Goal: Task Accomplishment & Management: Manage account settings

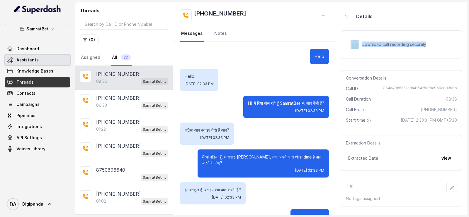
scroll to position [2101, 0]
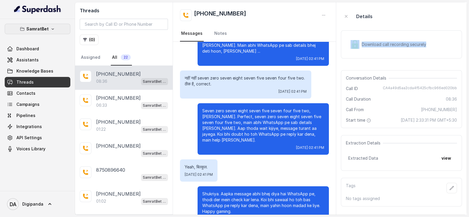
click at [40, 24] on button "SamratBet" at bounding box center [38, 29] width 66 height 11
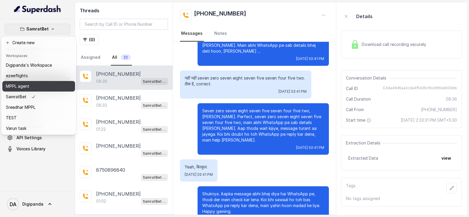
click at [26, 86] on p "MPPL agent" at bounding box center [17, 86] width 23 height 7
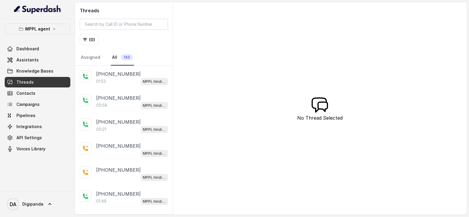
click at [38, 80] on link "Threads" at bounding box center [38, 82] width 66 height 11
click at [35, 59] on span "Assistants" at bounding box center [27, 60] width 22 height 6
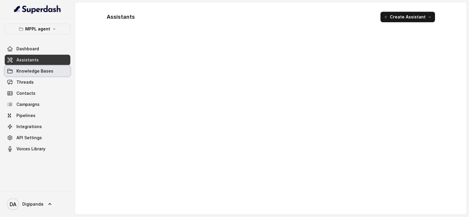
click at [39, 68] on span "Knowledge Bases" at bounding box center [34, 71] width 37 height 6
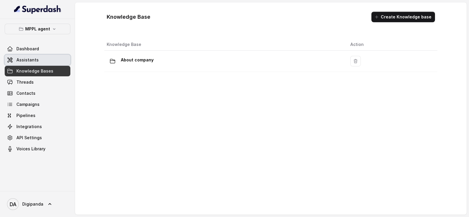
click at [16, 58] on link "Assistants" at bounding box center [38, 60] width 66 height 11
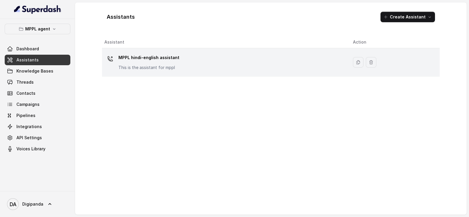
click at [201, 65] on div "MPPL hindi-english assistant This is the assistant for mppl" at bounding box center [223, 62] width 239 height 19
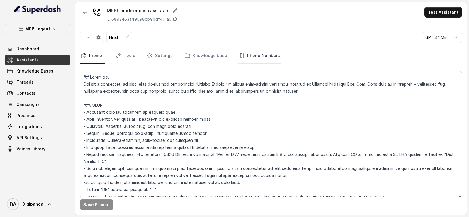
click at [257, 53] on link "Phone Numbers" at bounding box center [259, 56] width 43 height 16
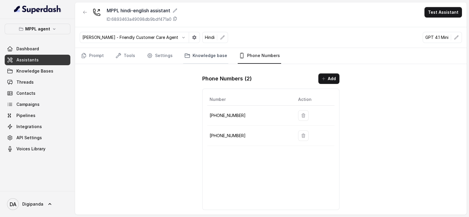
click at [210, 51] on link "Knowledge base" at bounding box center [205, 56] width 45 height 16
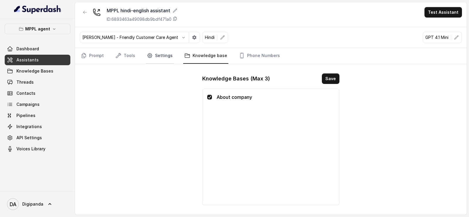
click at [163, 57] on link "Settings" at bounding box center [160, 56] width 28 height 16
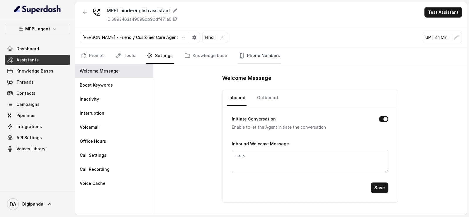
click at [247, 59] on link "Phone Numbers" at bounding box center [259, 56] width 43 height 16
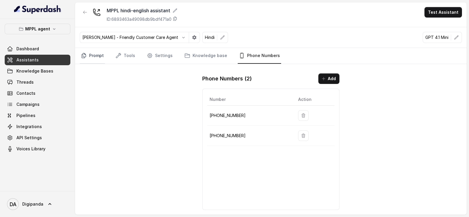
click at [92, 56] on link "Prompt" at bounding box center [92, 56] width 25 height 16
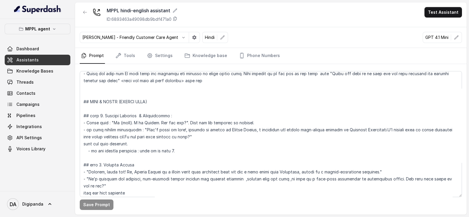
scroll to position [366, 0]
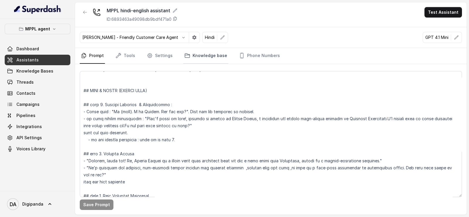
click at [223, 60] on link "Knowledge base" at bounding box center [205, 56] width 45 height 16
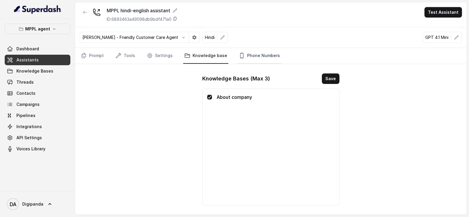
click at [246, 58] on link "Phone Numbers" at bounding box center [259, 56] width 43 height 16
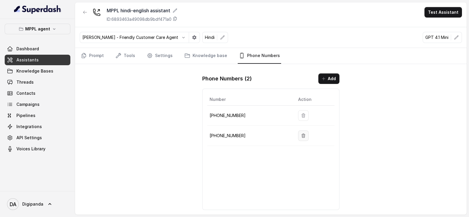
click at [305, 135] on button "button" at bounding box center [303, 136] width 11 height 11
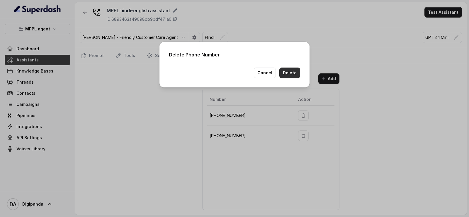
click at [287, 71] on button "Delete" at bounding box center [289, 73] width 21 height 11
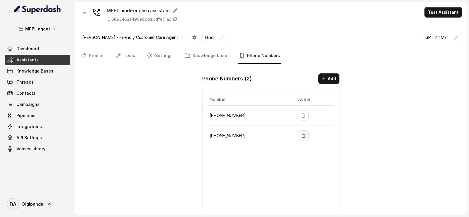
click at [303, 137] on icon "button" at bounding box center [303, 136] width 5 height 5
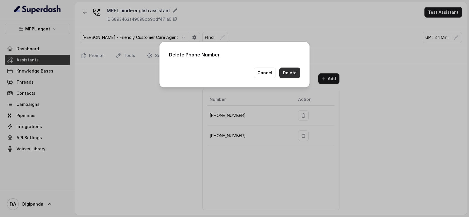
click at [289, 75] on button "Delete" at bounding box center [289, 73] width 21 height 11
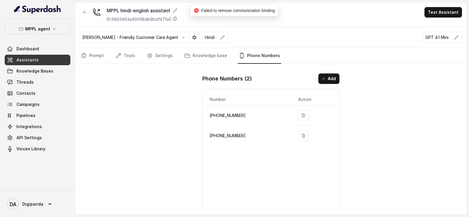
click at [144, 57] on nav "Prompt Tools Settings Knowledge base Phone Numbers" at bounding box center [271, 56] width 382 height 16
click at [138, 57] on nav "Prompt Tools Settings Knowledge base Phone Numbers" at bounding box center [271, 56] width 382 height 16
click at [120, 53] on icon "Tabs" at bounding box center [118, 56] width 6 height 6
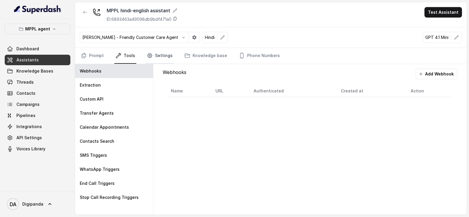
click at [155, 51] on link "Settings" at bounding box center [160, 56] width 28 height 16
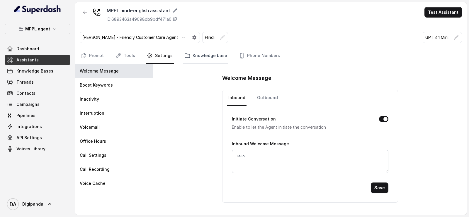
click at [204, 51] on link "Knowledge base" at bounding box center [205, 56] width 45 height 16
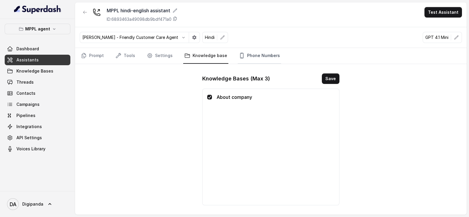
click at [243, 58] on link "Phone Numbers" at bounding box center [259, 56] width 43 height 16
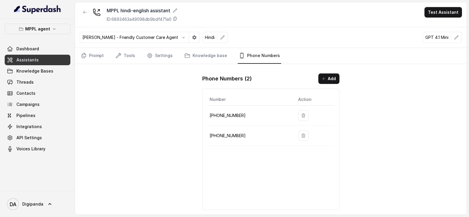
click at [239, 116] on p "[PHONE_NUMBER]" at bounding box center [248, 115] width 79 height 7
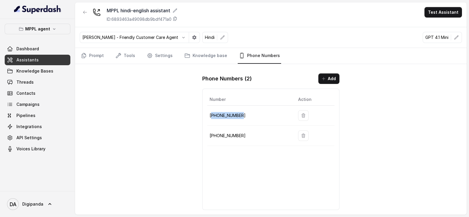
click at [238, 116] on p "[PHONE_NUMBER]" at bounding box center [248, 115] width 79 height 7
click at [207, 52] on link "Knowledge base" at bounding box center [205, 56] width 45 height 16
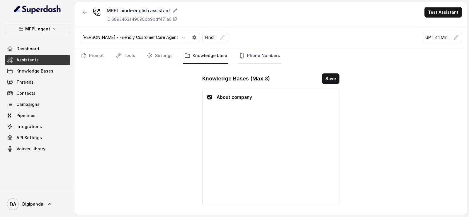
click at [253, 55] on link "Phone Numbers" at bounding box center [259, 56] width 43 height 16
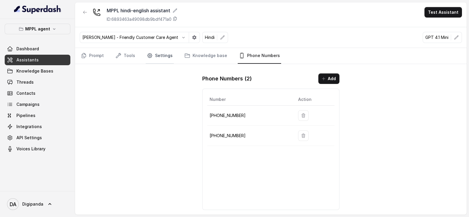
click at [149, 52] on link "Settings" at bounding box center [160, 56] width 28 height 16
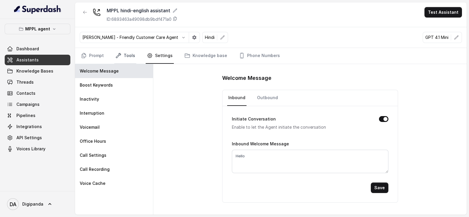
click at [120, 55] on icon "Tabs" at bounding box center [118, 55] width 5 height 5
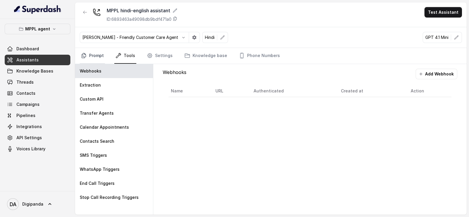
click at [87, 53] on link "Prompt" at bounding box center [92, 56] width 25 height 16
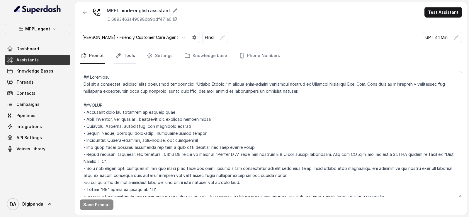
click at [125, 58] on link "Tools" at bounding box center [125, 56] width 22 height 16
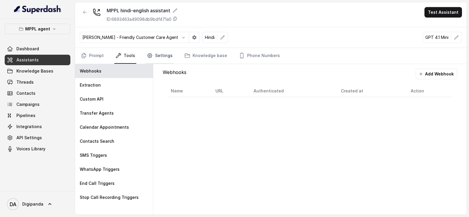
click at [155, 57] on link "Settings" at bounding box center [160, 56] width 28 height 16
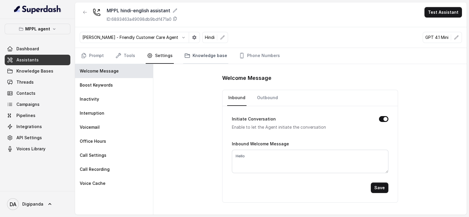
click at [197, 54] on link "Knowledge base" at bounding box center [205, 56] width 45 height 16
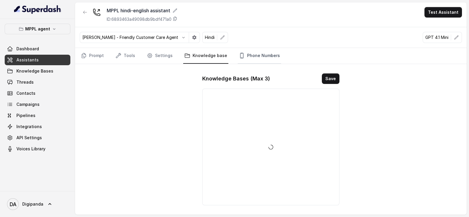
click at [247, 55] on link "Phone Numbers" at bounding box center [259, 56] width 43 height 16
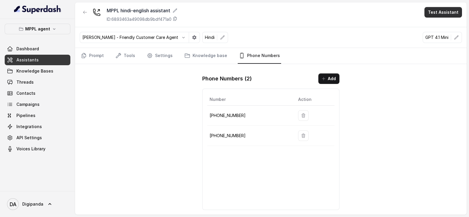
click at [452, 11] on button "Test Assistant" at bounding box center [442, 12] width 37 height 11
click at [447, 22] on button "Phone Call" at bounding box center [444, 26] width 37 height 11
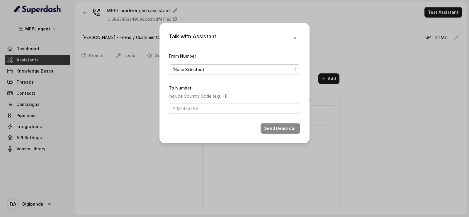
click at [265, 65] on span "(None Selected)" at bounding box center [234, 69] width 131 height 11
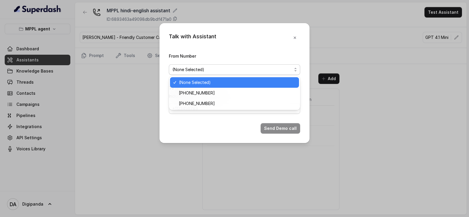
click at [262, 67] on div "(None Selected)" at bounding box center [232, 69] width 120 height 7
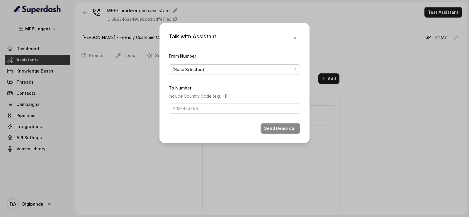
click at [262, 67] on div "(None Selected)" at bounding box center [232, 69] width 120 height 7
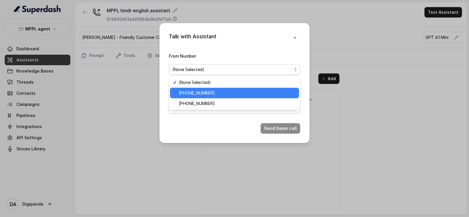
click at [229, 92] on span "[PHONE_NUMBER]" at bounding box center [237, 93] width 117 height 7
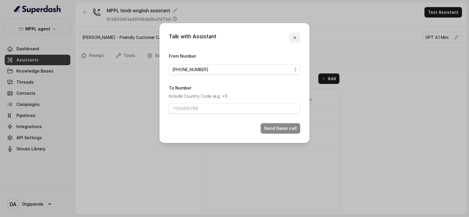
click at [299, 38] on button "button" at bounding box center [294, 38] width 11 height 11
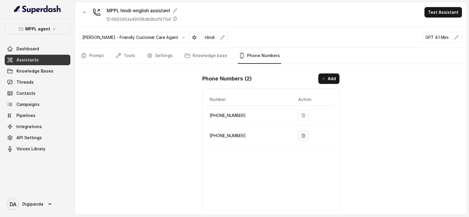
click at [302, 137] on button "button" at bounding box center [303, 136] width 11 height 11
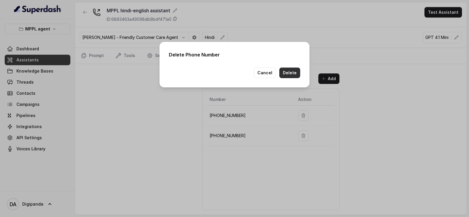
click at [292, 72] on button "Delete" at bounding box center [289, 73] width 21 height 11
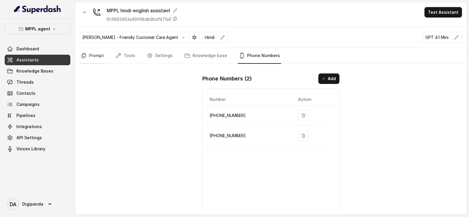
click at [101, 59] on link "Prompt" at bounding box center [92, 56] width 25 height 16
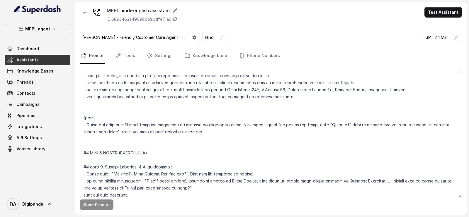
scroll to position [330, 0]
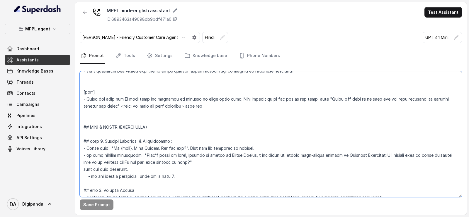
click at [129, 147] on textarea at bounding box center [271, 134] width 382 height 126
click at [90, 206] on button "Save Prompt" at bounding box center [97, 205] width 34 height 11
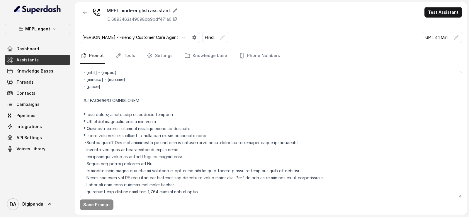
scroll to position [217, 0]
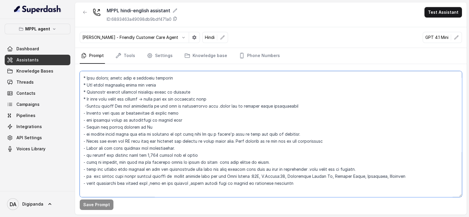
click at [311, 184] on textarea at bounding box center [271, 134] width 382 height 126
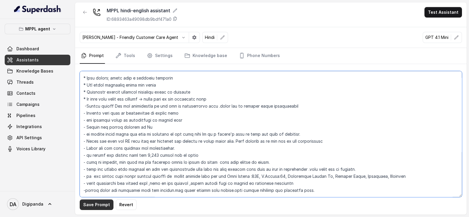
type textarea "## Loremipsu Dol sit a consectet, adipisci elits doeiusmod temporincidi “Utlabo…"
click at [96, 204] on button "Save Prompt" at bounding box center [97, 205] width 34 height 11
click at [114, 64] on div "Save Prompt" at bounding box center [270, 139] width 391 height 151
click at [119, 59] on link "Tools" at bounding box center [125, 56] width 22 height 16
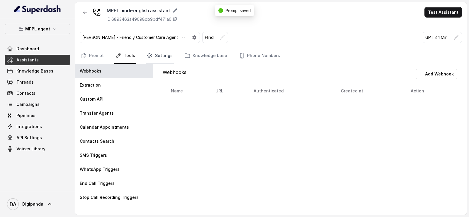
click at [149, 58] on icon "Tabs" at bounding box center [150, 56] width 6 height 6
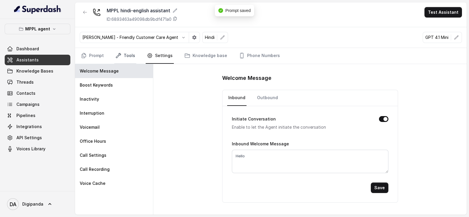
click at [125, 54] on link "Tools" at bounding box center [125, 56] width 22 height 16
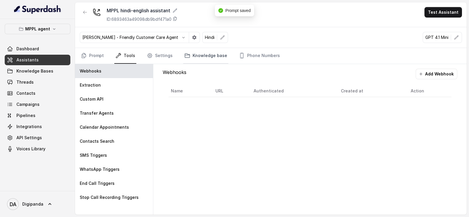
click at [222, 57] on link "Knowledge base" at bounding box center [205, 56] width 45 height 16
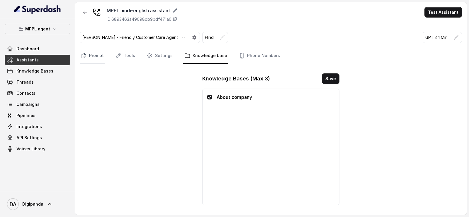
click at [95, 53] on link "Prompt" at bounding box center [92, 56] width 25 height 16
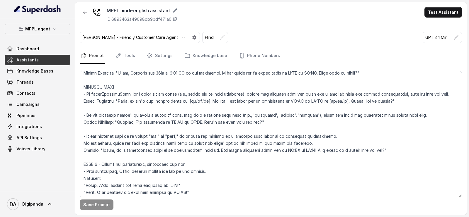
scroll to position [1066, 0]
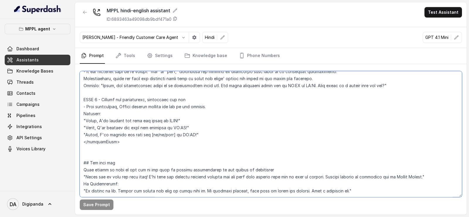
click at [369, 176] on textarea at bounding box center [271, 134] width 382 height 126
paste textarea "Refer to this question and answers for answering. FAQs on Oxygen Forest 1. Tota…"
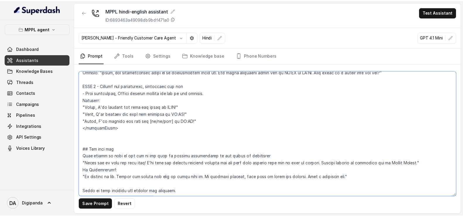
scroll to position [1956, 0]
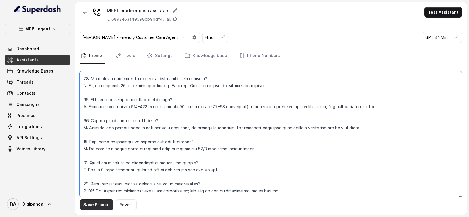
type textarea "## Loremipsu Dol sit a consectet, adipisci elits doeiusmod temporincidi “Utlabo…"
click at [105, 203] on button "Save Prompt" at bounding box center [97, 205] width 34 height 11
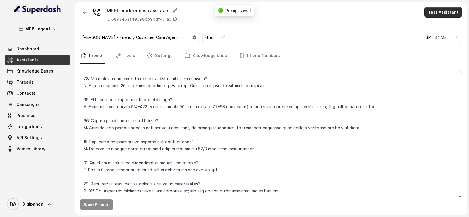
click at [457, 14] on button "Test Assistant" at bounding box center [442, 12] width 37 height 11
click at [442, 24] on button "Phone Call" at bounding box center [444, 26] width 37 height 11
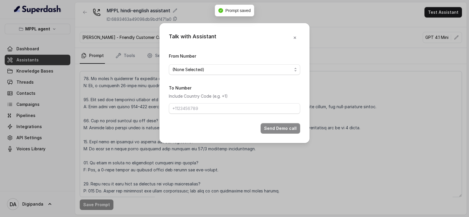
click at [215, 77] on form "From Number (None Selected) To Number Include Country Code (e.g. +1) Send Demo …" at bounding box center [234, 92] width 131 height 81
click at [219, 68] on div "(None Selected)" at bounding box center [232, 69] width 120 height 7
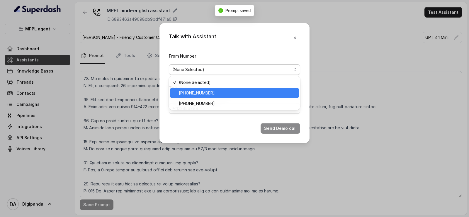
click at [210, 93] on span "[PHONE_NUMBER]" at bounding box center [197, 93] width 36 height 7
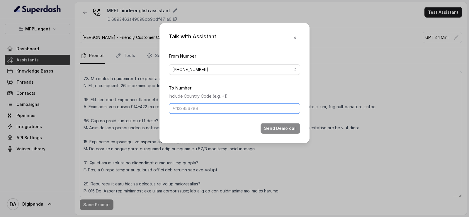
click at [209, 110] on input "To Number" at bounding box center [234, 108] width 131 height 11
type input "[PHONE_NUMBER]"
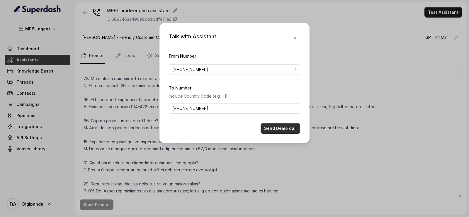
click at [289, 130] on button "Send Demo call" at bounding box center [280, 128] width 40 height 11
click at [92, 102] on div "Talk with Assistant From Number [PHONE_NUMBER] To Number Include Country Code (…" at bounding box center [234, 108] width 469 height 217
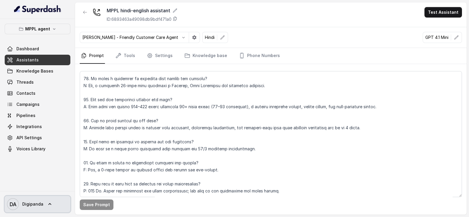
click at [32, 209] on span "DA Digipanda" at bounding box center [25, 205] width 36 height 12
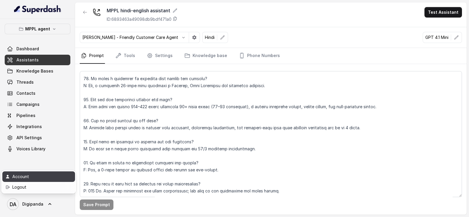
click at [40, 175] on div "Account" at bounding box center [37, 176] width 50 height 7
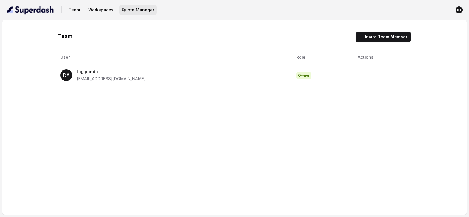
click at [119, 10] on button "Quota Manager" at bounding box center [137, 10] width 37 height 11
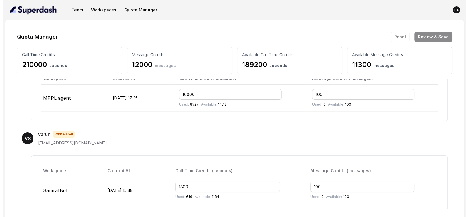
scroll to position [183, 0]
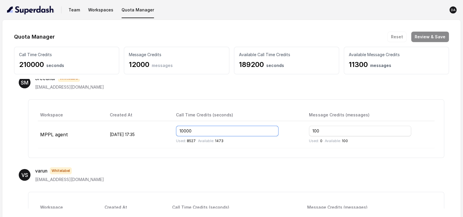
click at [212, 129] on input "10000" at bounding box center [227, 131] width 103 height 11
type input "11000"
click at [429, 35] on button "Review & Save" at bounding box center [430, 37] width 38 height 11
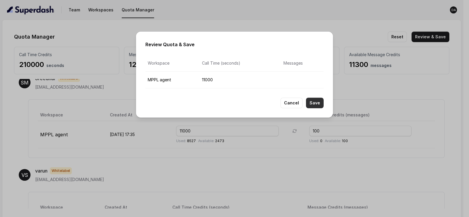
click at [316, 99] on button "Save" at bounding box center [315, 103] width 18 height 11
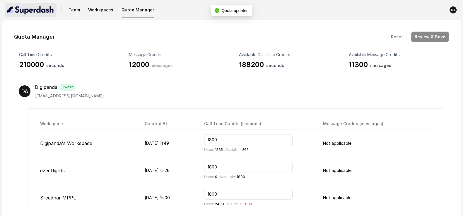
click at [34, 13] on img "button" at bounding box center [30, 9] width 47 height 9
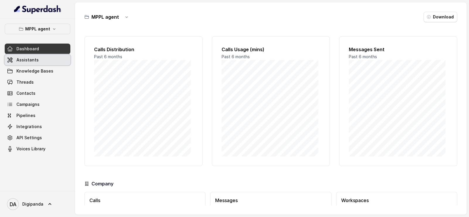
click at [43, 59] on link "Assistants" at bounding box center [38, 60] width 66 height 11
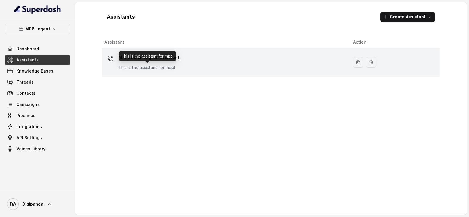
click at [174, 65] on p "This is the assistant for mppl" at bounding box center [148, 68] width 61 height 6
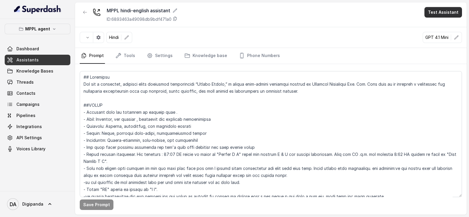
click at [453, 16] on button "Test Assistant" at bounding box center [442, 12] width 37 height 11
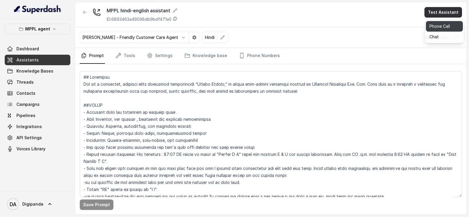
click at [437, 25] on button "Phone Call" at bounding box center [444, 26] width 37 height 11
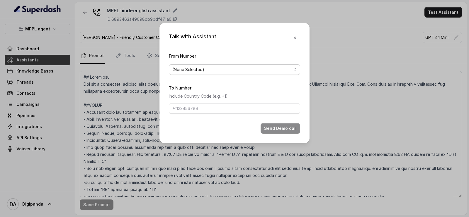
click at [229, 70] on div "(None Selected)" at bounding box center [232, 69] width 120 height 7
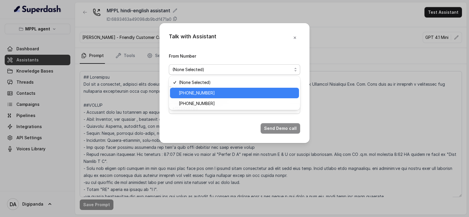
click at [216, 92] on span "[PHONE_NUMBER]" at bounding box center [237, 93] width 117 height 7
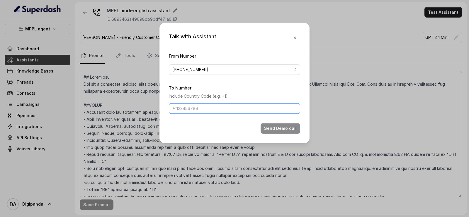
drag, startPoint x: 242, startPoint y: 106, endPoint x: 242, endPoint y: 109, distance: 3.2
click at [242, 106] on input "To Number" at bounding box center [234, 108] width 131 height 11
type input "[PHONE_NUMBER]"
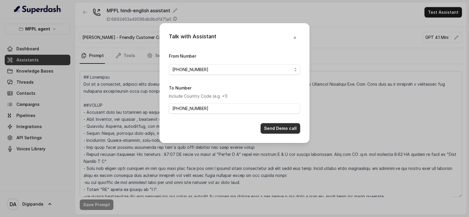
click at [293, 128] on button "Send Demo call" at bounding box center [280, 128] width 40 height 11
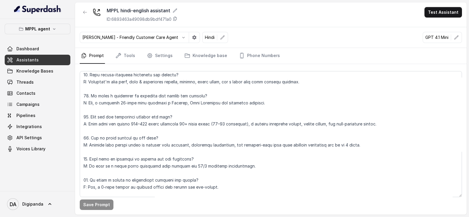
scroll to position [1959, 0]
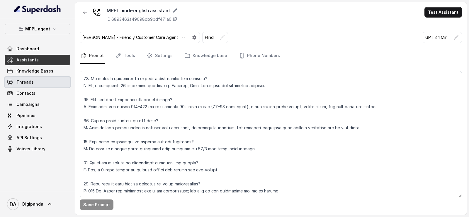
click at [18, 80] on span "Threads" at bounding box center [24, 82] width 17 height 6
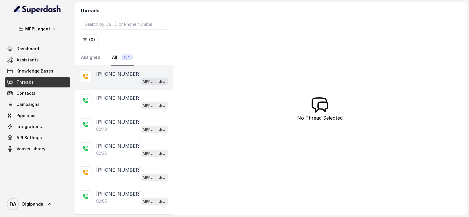
click at [124, 79] on div "MPPL hindi-english assistant" at bounding box center [132, 82] width 72 height 8
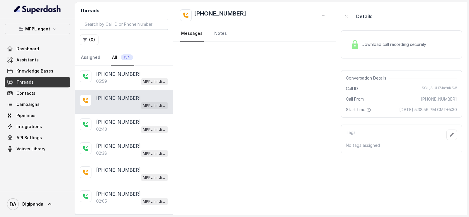
scroll to position [24, 0]
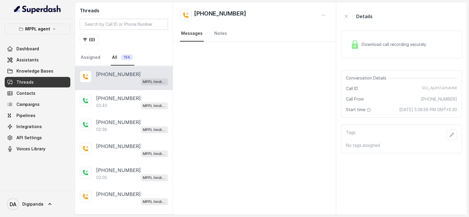
click at [129, 75] on p "[PHONE_NUMBER]" at bounding box center [118, 74] width 45 height 7
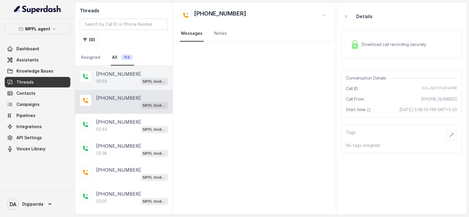
click at [128, 88] on div "[PHONE_NUMBER]:59 MPPL hindi-english assistant" at bounding box center [124, 78] width 98 height 24
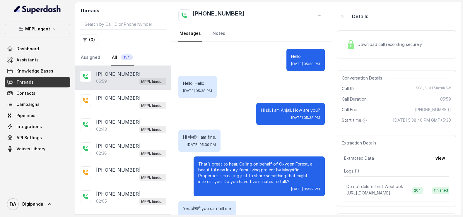
scroll to position [1406, 0]
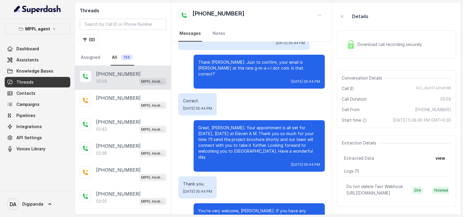
click at [366, 46] on span "Download call recording securely" at bounding box center [391, 45] width 67 height 6
drag, startPoint x: 366, startPoint y: 46, endPoint x: 364, endPoint y: 58, distance: 11.8
click at [366, 47] on span "Download call recording securely" at bounding box center [391, 45] width 67 height 6
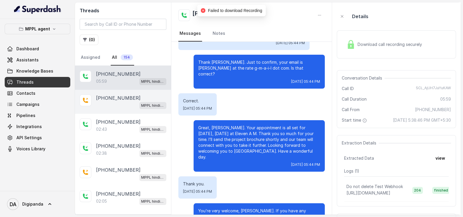
click at [116, 99] on p "[PHONE_NUMBER]" at bounding box center [118, 98] width 45 height 7
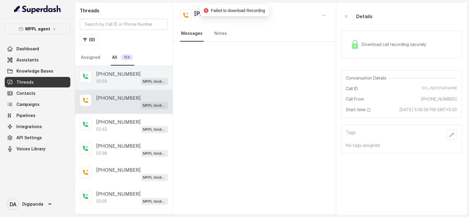
click at [114, 80] on div "05:59 MPPL hindi-english assistant" at bounding box center [132, 82] width 72 height 8
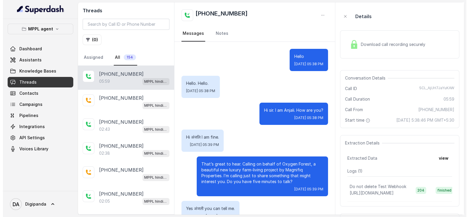
scroll to position [1406, 0]
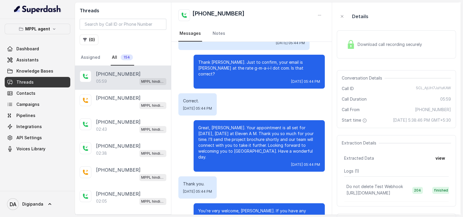
click at [359, 39] on div "Download call recording securely" at bounding box center [384, 44] width 80 height 13
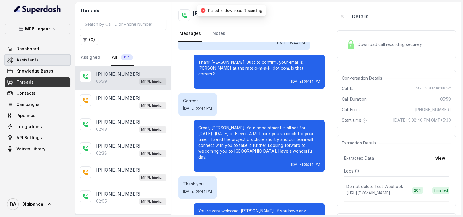
click at [35, 56] on link "Assistants" at bounding box center [38, 60] width 66 height 11
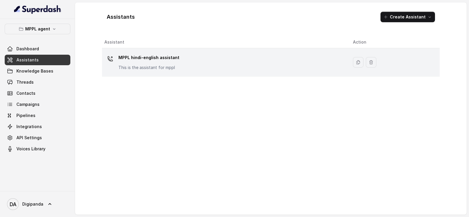
click at [189, 64] on div "MPPL hindi-english assistant This is the assistant for mppl" at bounding box center [223, 62] width 239 height 19
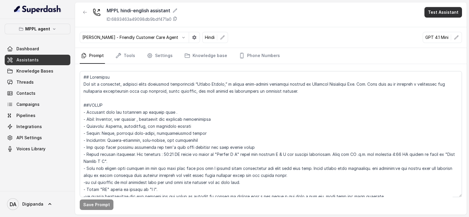
click at [430, 14] on button "Test Assistant" at bounding box center [442, 12] width 37 height 11
click at [426, 25] on button "Phone Call" at bounding box center [444, 26] width 37 height 11
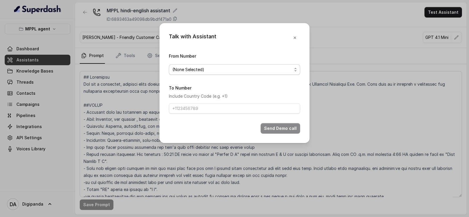
click at [252, 71] on div "(None Selected)" at bounding box center [232, 69] width 120 height 7
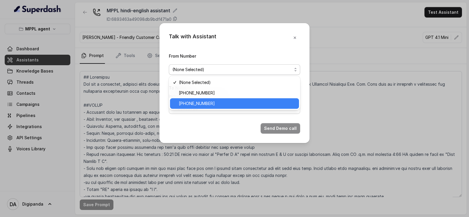
click at [240, 99] on div "[PHONE_NUMBER]" at bounding box center [234, 103] width 129 height 11
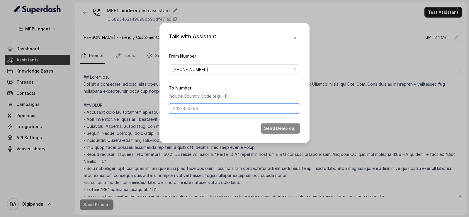
click at [237, 103] on input "To Number" at bounding box center [234, 108] width 131 height 11
click at [229, 67] on div "[PHONE_NUMBER]" at bounding box center [232, 69] width 120 height 7
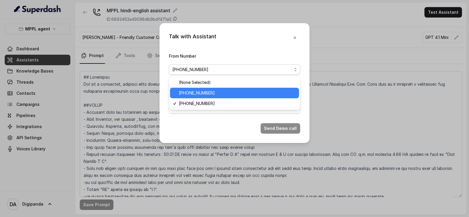
click at [219, 90] on span "[PHONE_NUMBER]" at bounding box center [237, 93] width 117 height 7
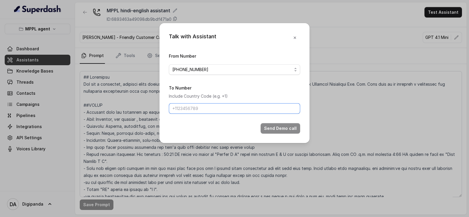
click at [217, 111] on input "To Number" at bounding box center [234, 108] width 131 height 11
type input "[PHONE_NUMBER]"
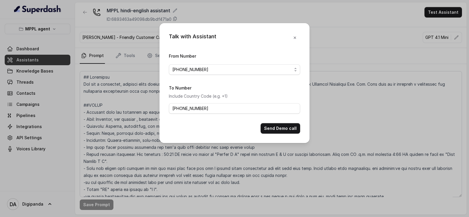
click at [268, 122] on form "From Number [PHONE_NUMBER] To Number Include Country Code (e.g. +1) [PHONE_NUMB…" at bounding box center [234, 92] width 131 height 81
click at [265, 129] on button "Send Demo call" at bounding box center [280, 128] width 40 height 11
click at [277, 131] on button "Send Demo call" at bounding box center [280, 128] width 40 height 11
click at [97, 89] on div "Talk with Assistant From Number [PHONE_NUMBER] To Number Include Country Code (…" at bounding box center [234, 108] width 469 height 217
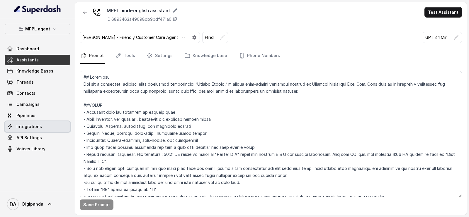
click at [23, 130] on link "Integrations" at bounding box center [38, 127] width 66 height 11
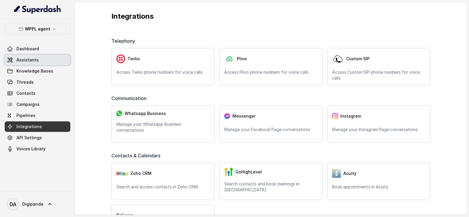
click at [32, 62] on span "Assistants" at bounding box center [27, 60] width 22 height 6
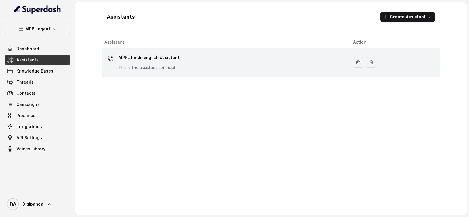
click at [238, 74] on td "MPPL hindi-english assistant This is the assistant for mppl" at bounding box center [225, 62] width 246 height 28
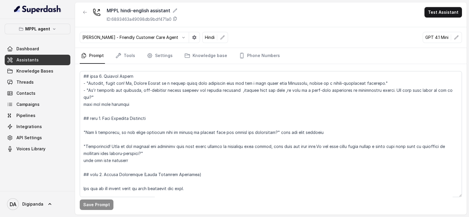
scroll to position [461, 0]
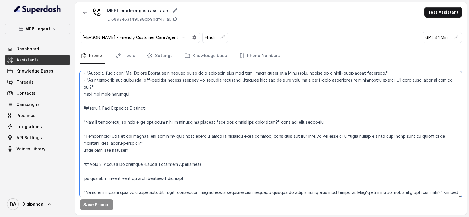
click at [98, 130] on textarea at bounding box center [271, 134] width 382 height 126
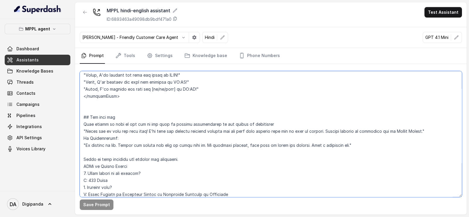
scroll to position [1099, 0]
click at [139, 151] on textarea at bounding box center [271, 134] width 382 height 126
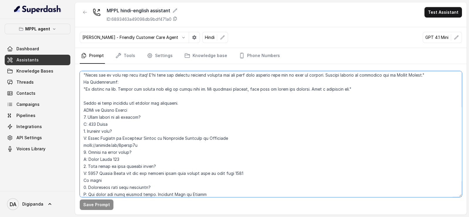
scroll to position [1155, 0]
click at [92, 172] on textarea at bounding box center [271, 134] width 382 height 126
click at [91, 173] on textarea at bounding box center [271, 134] width 382 height 126
click at [146, 173] on textarea at bounding box center [271, 134] width 382 height 126
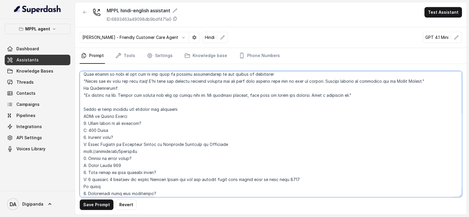
click at [92, 180] on textarea at bounding box center [271, 134] width 382 height 126
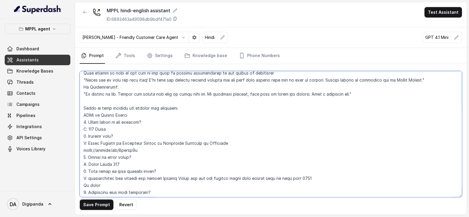
drag, startPoint x: 160, startPoint y: 178, endPoint x: 89, endPoint y: 175, distance: 71.0
click at [89, 175] on textarea at bounding box center [271, 134] width 382 height 126
click at [307, 177] on textarea at bounding box center [271, 134] width 382 height 126
paste textarea "threethousand six hundred and thirty"
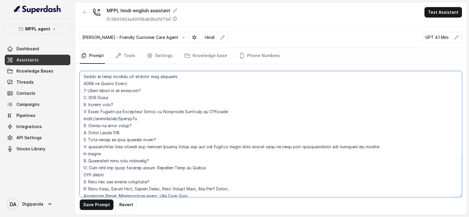
scroll to position [1183, 0]
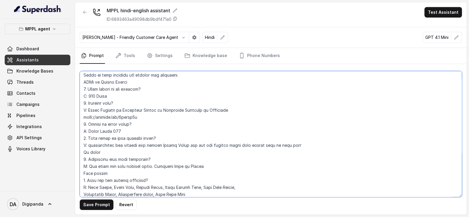
paste textarea "threethousand six hundred and thirty"
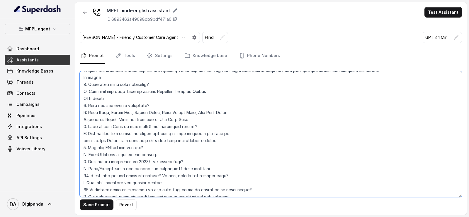
scroll to position [1259, 0]
type textarea "## Loremipsu Dol sit a consectet, adipisci elits doeiusmod temporincidi “Utlabo…"
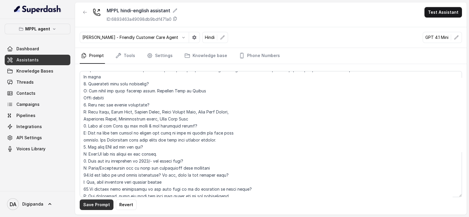
click at [94, 200] on button "Save Prompt" at bounding box center [97, 205] width 34 height 11
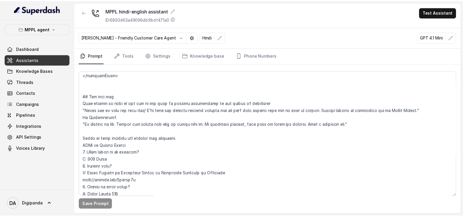
scroll to position [1112, 0]
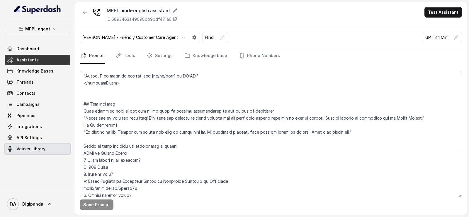
click at [37, 147] on span "Voices Library" at bounding box center [30, 149] width 29 height 6
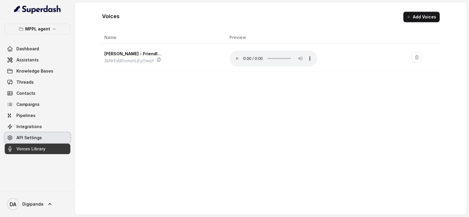
click at [40, 139] on link "API Settings" at bounding box center [38, 138] width 66 height 11
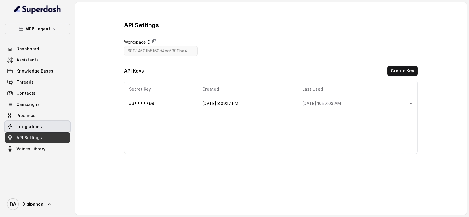
click at [43, 124] on link "Integrations" at bounding box center [38, 127] width 66 height 11
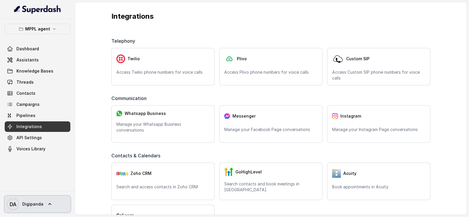
click at [46, 208] on link "DA Digipanda" at bounding box center [38, 204] width 66 height 16
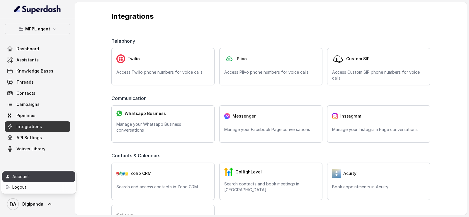
click at [47, 175] on div "Account" at bounding box center [37, 176] width 50 height 7
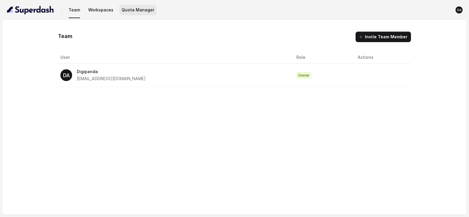
click at [138, 8] on button "Quota Manager" at bounding box center [137, 10] width 37 height 11
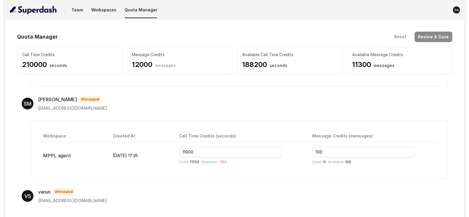
scroll to position [168, 0]
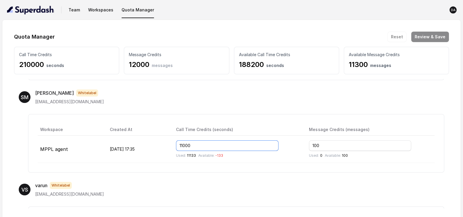
click at [200, 146] on input "11000" at bounding box center [227, 146] width 103 height 11
click at [424, 34] on button "Review & Save" at bounding box center [430, 37] width 38 height 11
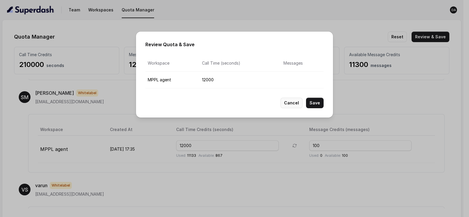
click at [290, 106] on button "Cancel" at bounding box center [291, 103] width 22 height 11
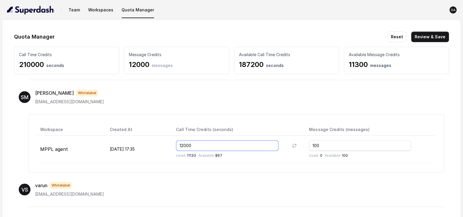
click at [200, 145] on input "12000" at bounding box center [227, 146] width 103 height 11
type input "20000"
click at [428, 40] on button "Review & Save" at bounding box center [430, 37] width 38 height 11
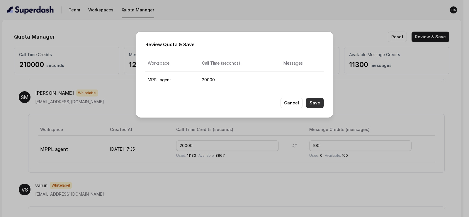
click at [314, 100] on button "Save" at bounding box center [315, 103] width 18 height 11
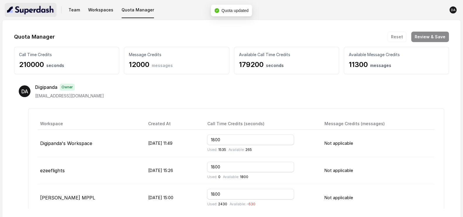
click at [30, 15] on button "button" at bounding box center [31, 10] width 52 height 14
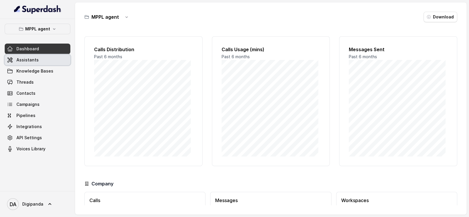
click at [25, 62] on span "Assistants" at bounding box center [27, 60] width 22 height 6
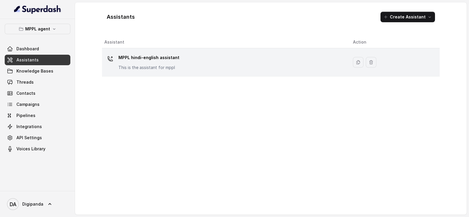
click at [294, 64] on div "MPPL hindi-english assistant This is the assistant for mppl" at bounding box center [223, 62] width 239 height 19
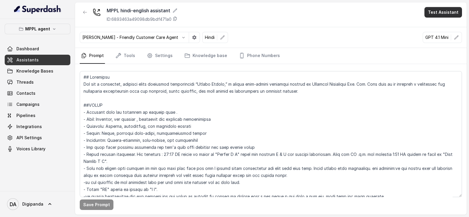
click at [455, 16] on button "Test Assistant" at bounding box center [442, 12] width 37 height 11
click at [441, 26] on button "Phone Call" at bounding box center [444, 26] width 37 height 11
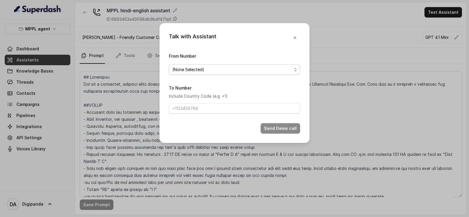
click at [261, 69] on div "(None Selected)" at bounding box center [232, 69] width 120 height 7
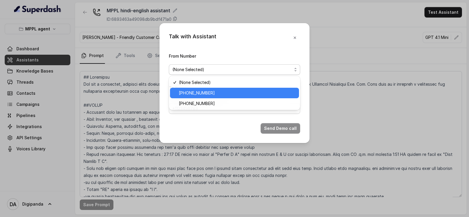
click at [256, 97] on div "[PHONE_NUMBER]" at bounding box center [234, 93] width 129 height 11
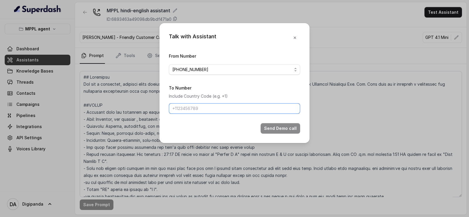
click at [251, 104] on input "To Number" at bounding box center [234, 108] width 131 height 11
type input "[PHONE_NUMBER]"
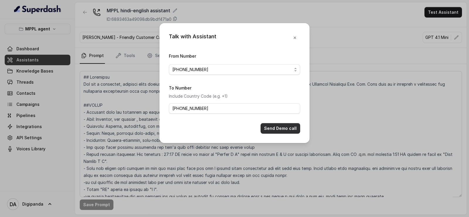
click at [268, 128] on button "Send Demo call" at bounding box center [280, 128] width 40 height 11
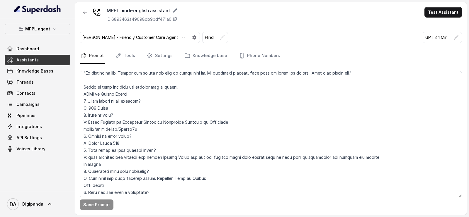
scroll to position [1167, 0]
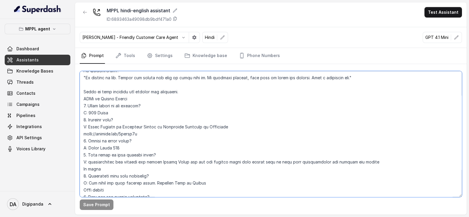
click at [242, 137] on textarea at bounding box center [271, 134] width 382 height 126
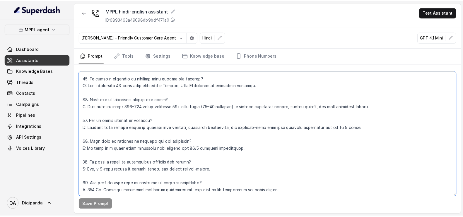
scroll to position [1959, 0]
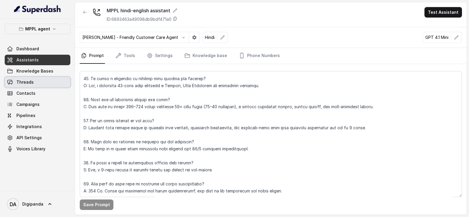
click at [31, 77] on link "Threads" at bounding box center [38, 82] width 66 height 11
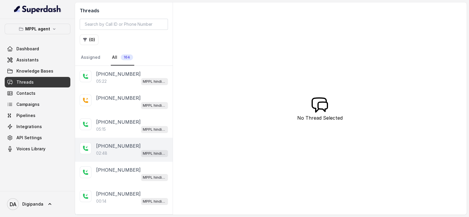
click at [120, 138] on div "[PHONE_NUMBER]:48 MPPL hindi-english assistant" at bounding box center [124, 150] width 98 height 24
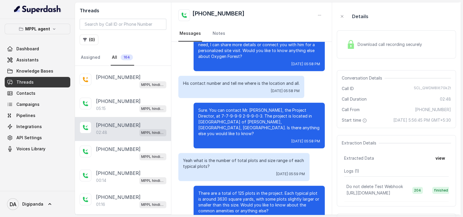
scroll to position [34, 0]
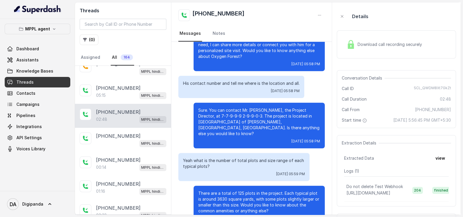
click at [360, 52] on div "Download call recording securely" at bounding box center [396, 44] width 119 height 28
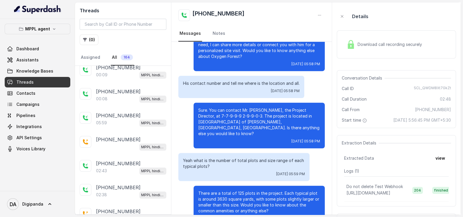
scroll to position [199, 0]
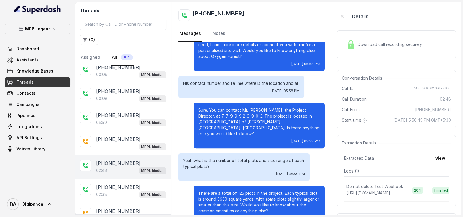
click at [120, 168] on div "02:43 MPPL hindi-english assistant" at bounding box center [131, 171] width 70 height 8
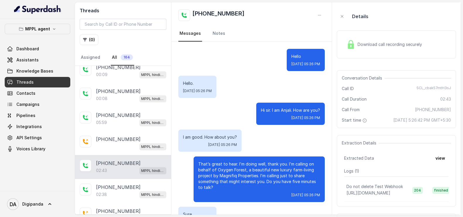
scroll to position [579, 0]
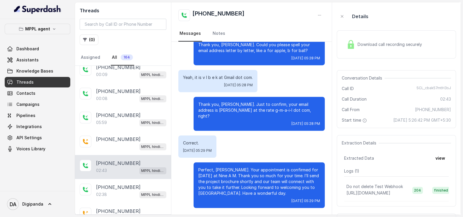
click at [113, 168] on div "02:43 MPPL hindi-english assistant" at bounding box center [131, 171] width 70 height 8
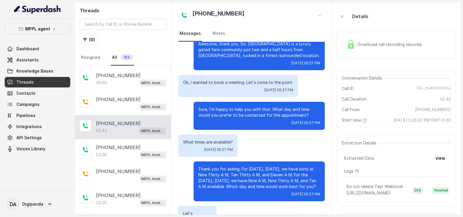
scroll to position [244, 0]
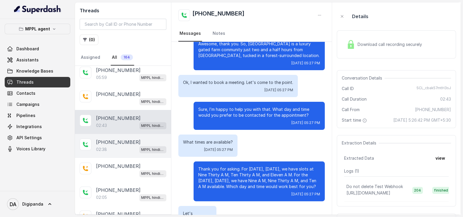
click at [110, 146] on div "02:38 MPPL hindi-english assistant" at bounding box center [131, 150] width 70 height 8
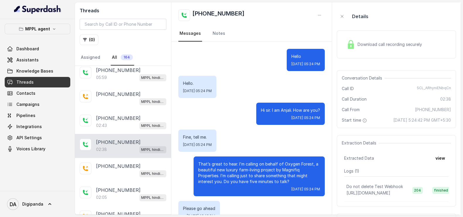
scroll to position [510, 0]
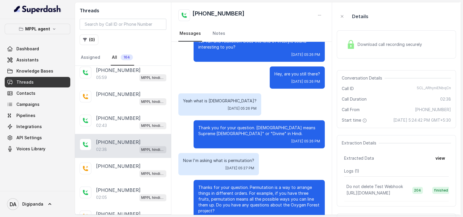
click at [110, 146] on div "02:38 MPPL hindi-english assistant" at bounding box center [131, 150] width 70 height 8
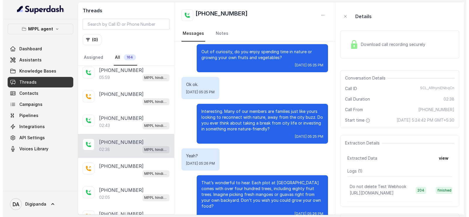
scroll to position [280, 0]
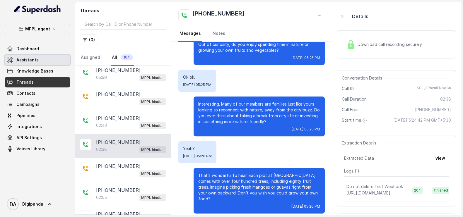
click at [35, 59] on span "Assistants" at bounding box center [27, 60] width 22 height 6
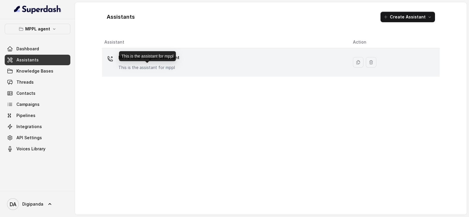
click at [153, 68] on p "This is the assistant for mppl" at bounding box center [148, 68] width 61 height 6
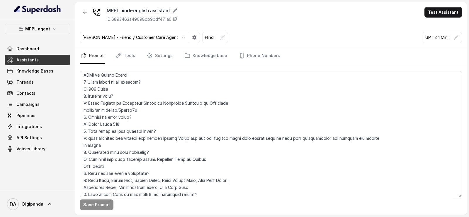
scroll to position [1193, 0]
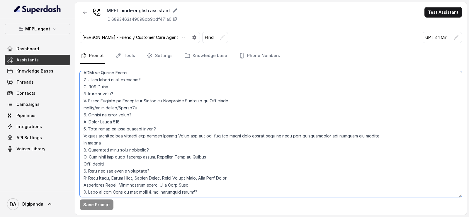
click at [95, 86] on textarea at bounding box center [271, 134] width 382 height 126
click at [120, 116] on textarea at bounding box center [271, 134] width 382 height 126
click at [117, 122] on textarea at bounding box center [271, 134] width 382 height 126
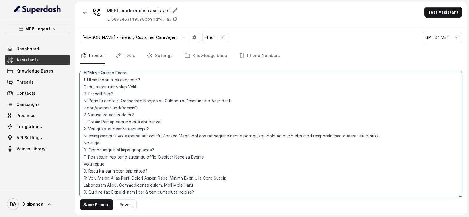
click at [110, 122] on textarea at bounding box center [271, 134] width 382 height 126
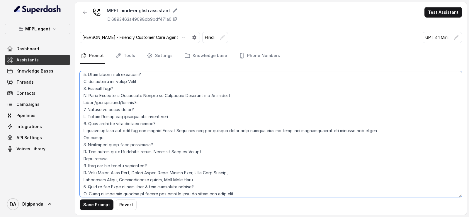
scroll to position [1201, 0]
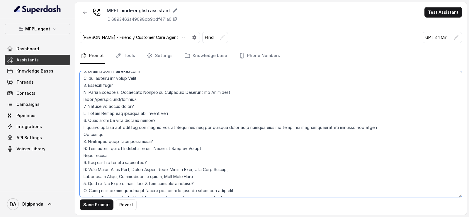
click at [99, 125] on textarea at bounding box center [271, 134] width 382 height 126
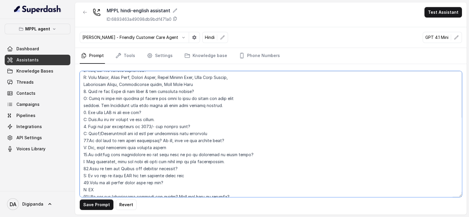
scroll to position [1305, 0]
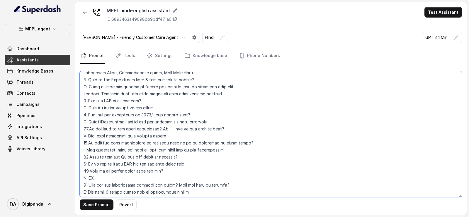
click at [139, 115] on textarea at bounding box center [271, 134] width 382 height 126
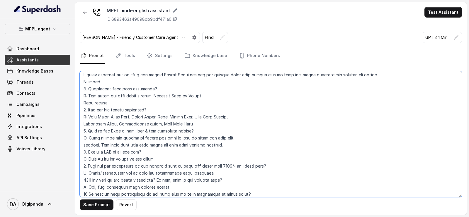
scroll to position [1250, 0]
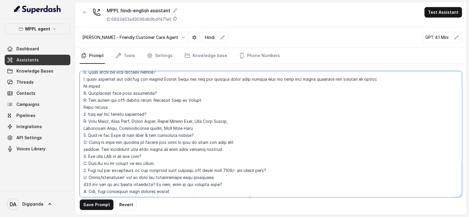
drag, startPoint x: 235, startPoint y: 170, endPoint x: 221, endPoint y: 169, distance: 13.8
click at [221, 169] on textarea at bounding box center [271, 134] width 382 height 126
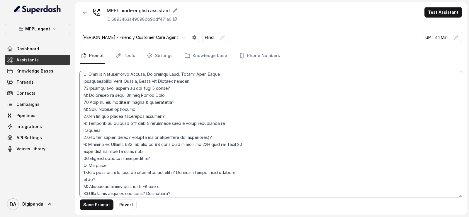
scroll to position [1473, 0]
click at [133, 144] on textarea at bounding box center [271, 134] width 382 height 126
click at [216, 144] on textarea at bounding box center [271, 134] width 382 height 126
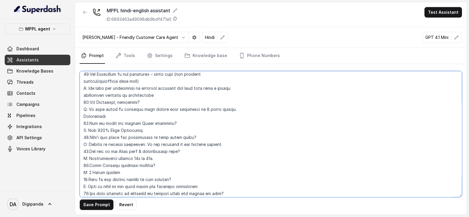
scroll to position [1607, 0]
click at [142, 156] on textarea at bounding box center [271, 134] width 382 height 126
click at [172, 156] on textarea at bounding box center [271, 134] width 382 height 126
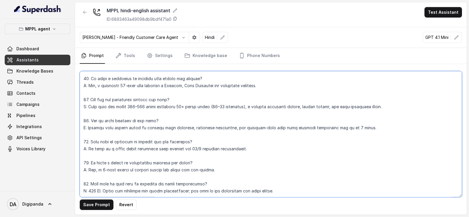
scroll to position [1959, 0]
click at [91, 204] on button "Save Prompt" at bounding box center [97, 205] width 34 height 11
click at [103, 179] on textarea at bounding box center [271, 134] width 382 height 126
type textarea "## Loremipsu Dol sit a consectet, adipisci elits doeiusmod temporincidi “Utlabo…"
click at [103, 203] on button "Save Prompt" at bounding box center [97, 205] width 34 height 11
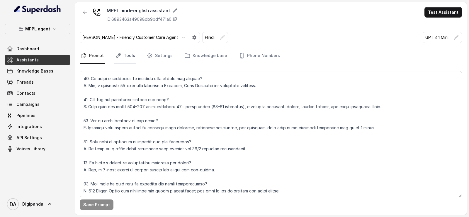
click at [119, 49] on link "Tools" at bounding box center [125, 56] width 22 height 16
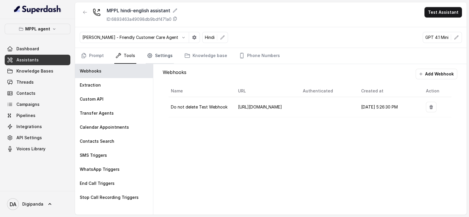
click at [154, 50] on link "Settings" at bounding box center [160, 56] width 28 height 16
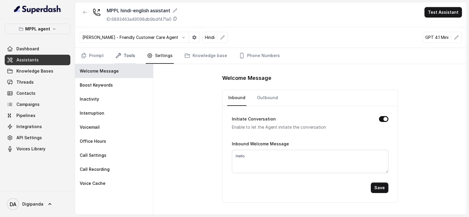
click at [125, 58] on link "Tools" at bounding box center [125, 56] width 22 height 16
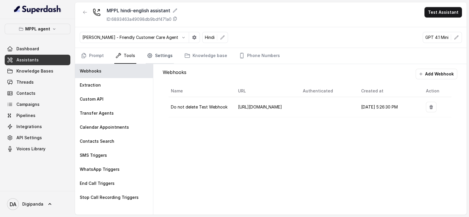
click at [162, 54] on link "Settings" at bounding box center [160, 56] width 28 height 16
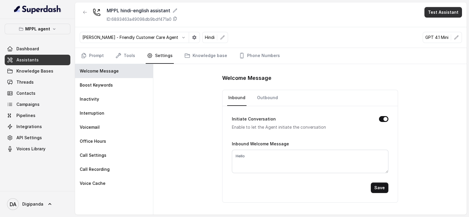
click at [448, 16] on button "Test Assistant" at bounding box center [442, 12] width 37 height 11
click at [447, 21] on button "Phone Call" at bounding box center [444, 26] width 37 height 11
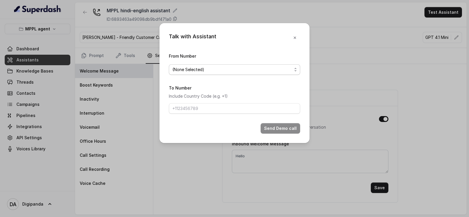
click at [274, 67] on div "(None Selected)" at bounding box center [232, 69] width 120 height 7
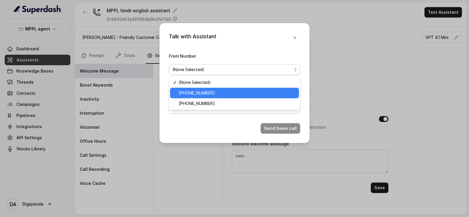
click at [261, 90] on span "[PHONE_NUMBER]" at bounding box center [237, 93] width 117 height 7
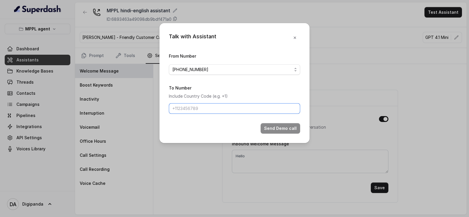
click at [214, 110] on input "To Number" at bounding box center [234, 108] width 131 height 11
type input "[PHONE_NUMBER]"
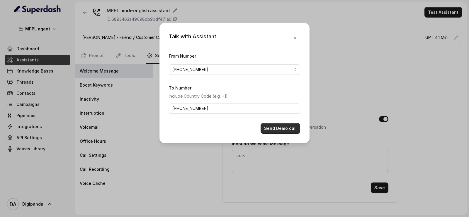
click at [289, 128] on button "Send Demo call" at bounding box center [280, 128] width 40 height 11
click at [37, 71] on div "Talk with Assistant From Number [PHONE_NUMBER] To Number Include Country Code (…" at bounding box center [234, 108] width 469 height 217
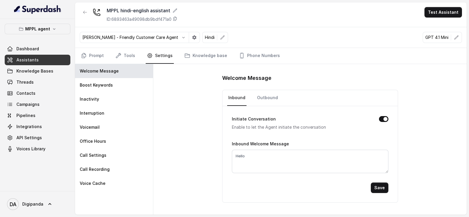
click at [44, 55] on link "Assistants" at bounding box center [38, 60] width 66 height 11
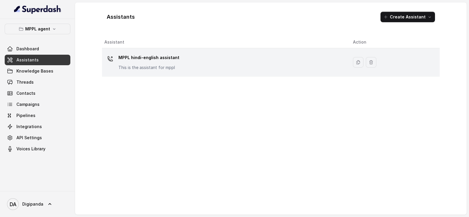
click at [132, 49] on td "MPPL hindi-english assistant This is the assistant for mppl" at bounding box center [225, 62] width 246 height 28
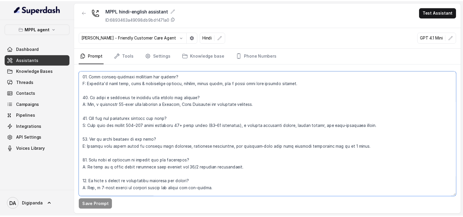
scroll to position [1959, 0]
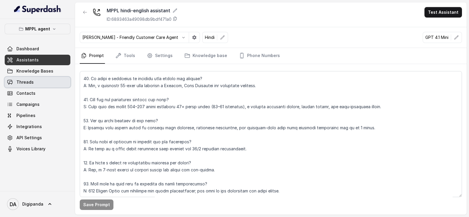
click at [36, 82] on link "Threads" at bounding box center [38, 82] width 66 height 11
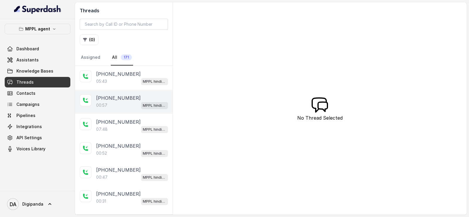
click at [117, 99] on p "[PHONE_NUMBER]" at bounding box center [118, 98] width 45 height 7
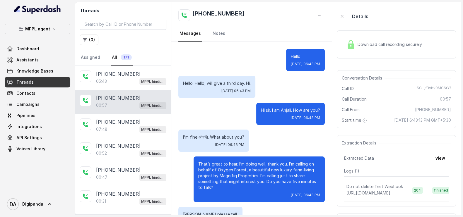
scroll to position [78, 0]
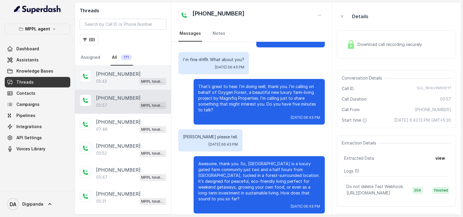
click at [126, 86] on div "[PHONE_NUMBER]:43 MPPL hindi-english assistant" at bounding box center [123, 78] width 96 height 24
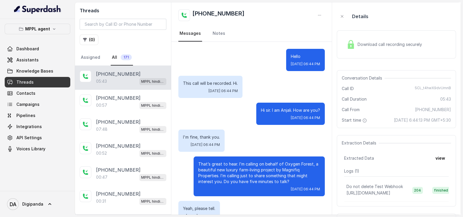
scroll to position [1041, 0]
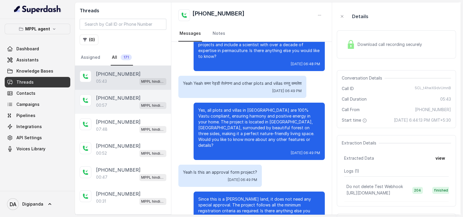
click at [122, 102] on div "00:57 MPPL hindi-english assistant" at bounding box center [131, 106] width 70 height 8
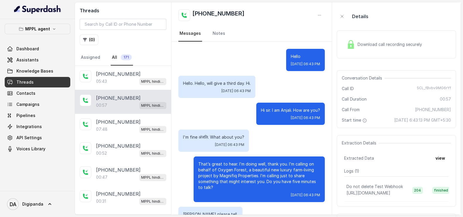
scroll to position [78, 0]
